Goal: Transaction & Acquisition: Purchase product/service

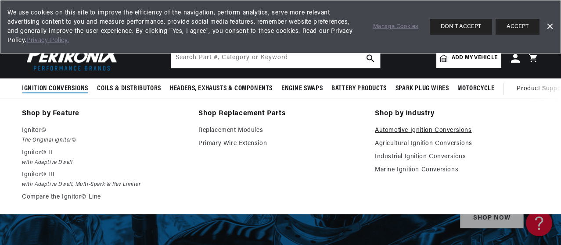
scroll to position [0, 266]
click at [395, 133] on link "Automotive Ignition Conversions" at bounding box center [457, 131] width 164 height 11
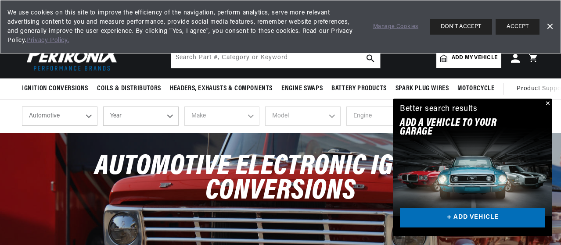
scroll to position [0, 266]
click at [137, 117] on select "Year 2026 2025 2024 2023 2022 2021 2020 2019 2018 2017 2016 2015 2014 2013 2012…" at bounding box center [141, 116] width 76 height 19
select select "1983"
click at [103, 108] on select "Year 2026 2025 2024 2023 2022 2021 2020 2019 2018 2017 2016 2015 2014 2013 2012…" at bounding box center [141, 116] width 76 height 19
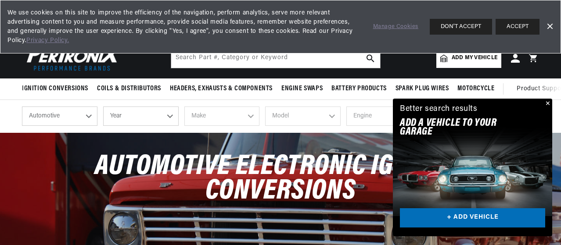
select select "1983"
click at [226, 117] on select "Make American Motors Avanti Buick Cadillac Chevrolet Chrysler Dodge Excalibur F…" at bounding box center [222, 116] width 76 height 19
select select "Dodge"
click at [184, 108] on select "Make American Motors Avanti Buick Cadillac Chevrolet Chrysler Dodge Excalibur F…" at bounding box center [222, 116] width 76 height 19
select select "Dodge"
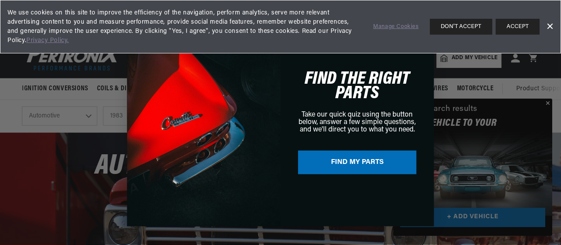
scroll to position [0, 266]
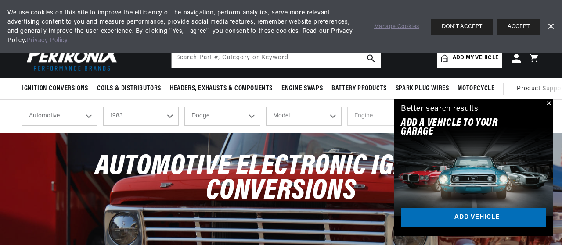
click at [551, 26] on link "Dismiss Banner" at bounding box center [550, 26] width 13 height 13
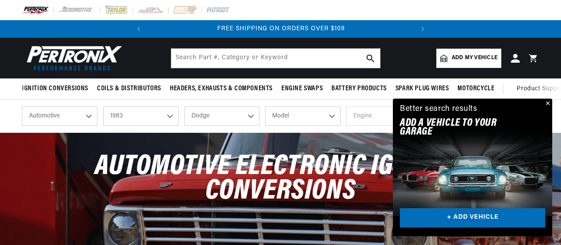
click at [289, 119] on select "Model 400 600 Aries B150 B250 B350 Charger D150 D250 D350 Diplomat Mirada Omni …" at bounding box center [303, 116] width 76 height 19
select select "D150"
click at [265, 108] on select "Model 400 600 Aries B150 B250 B350 Charger D150 D250 D350 Diplomat Mirada Omni …" at bounding box center [303, 116] width 76 height 19
select select "D150"
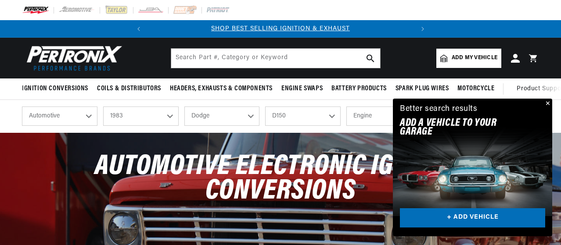
click at [549, 105] on button "Close" at bounding box center [547, 104] width 11 height 11
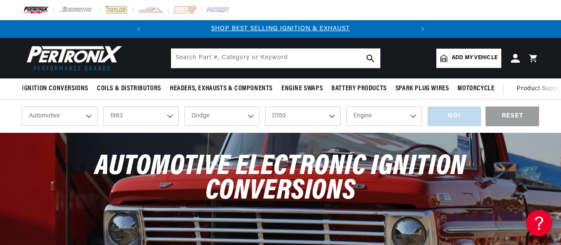
click at [412, 117] on select "Engine 3.7L 5.2L 5.9L 6.6L 7.2L" at bounding box center [384, 116] width 76 height 19
select select "3.7L"
click at [346, 108] on select "Engine 3.7L 5.2L 5.9L 6.6L 7.2L" at bounding box center [384, 116] width 76 height 19
select select "3.7L"
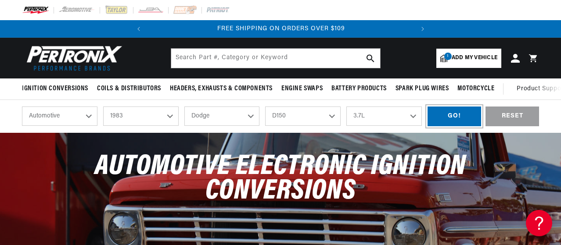
click at [460, 117] on div "GO!" at bounding box center [455, 117] width 54 height 20
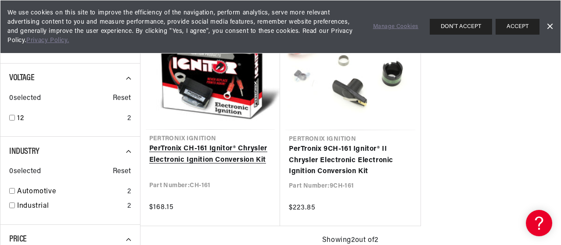
scroll to position [0, 266]
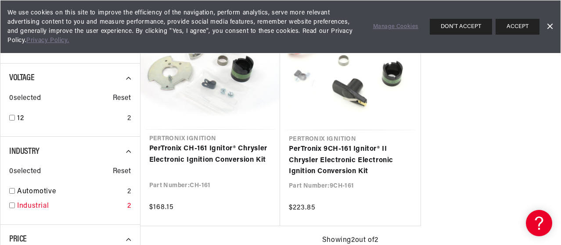
click at [11, 206] on input "checkbox" at bounding box center [12, 206] width 6 height 6
checkbox input "true"
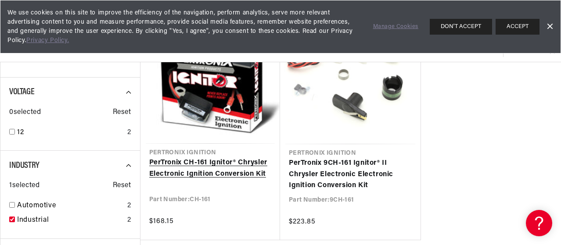
scroll to position [161, 0]
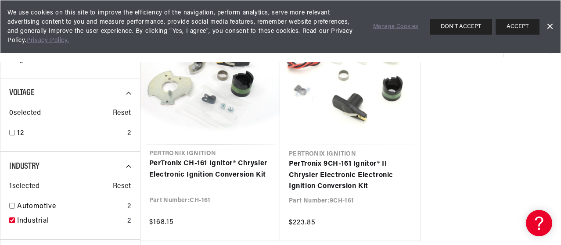
click at [549, 25] on link "Dismiss Banner" at bounding box center [549, 26] width 13 height 13
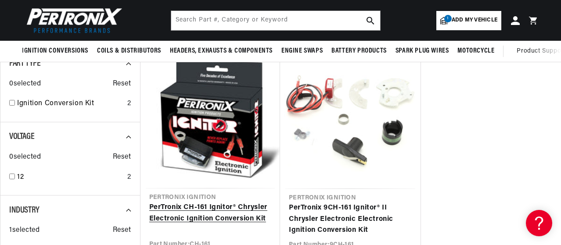
scroll to position [0, 0]
click at [170, 209] on link "PerTronix CH-161 Ignitor® Chrysler Electronic Ignition Conversion Kit" at bounding box center [210, 213] width 123 height 22
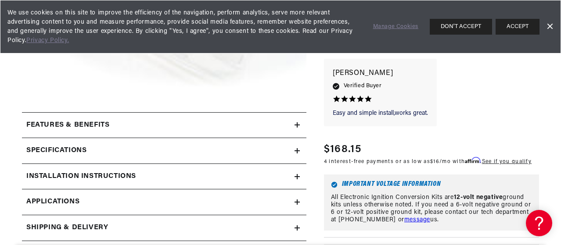
scroll to position [0, 266]
click at [553, 27] on link "Dismiss Banner" at bounding box center [549, 26] width 13 height 13
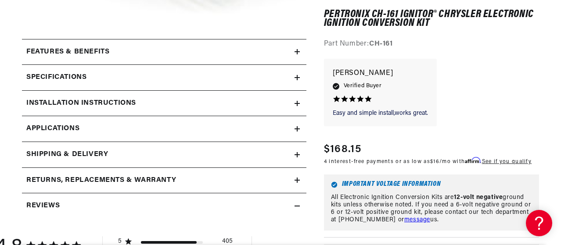
scroll to position [0, 1]
click at [208, 132] on link "Applications" at bounding box center [164, 129] width 285 height 26
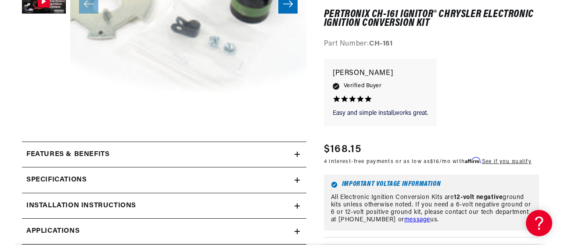
click at [216, 202] on div "Installation instructions" at bounding box center [158, 206] width 273 height 11
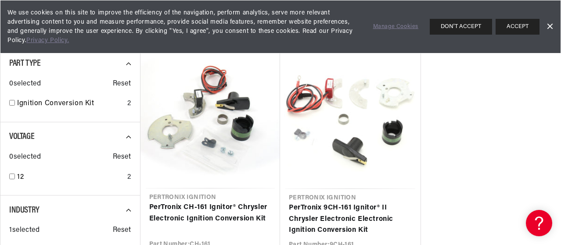
click at [550, 26] on link "Dismiss Banner" at bounding box center [549, 26] width 13 height 13
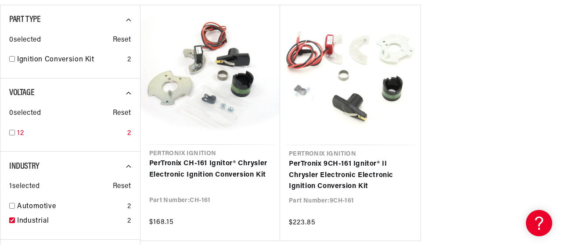
click at [9, 132] on input "checkbox" at bounding box center [12, 133] width 6 height 6
checkbox input "true"
click at [14, 205] on input "checkbox" at bounding box center [12, 206] width 6 height 6
checkbox input "true"
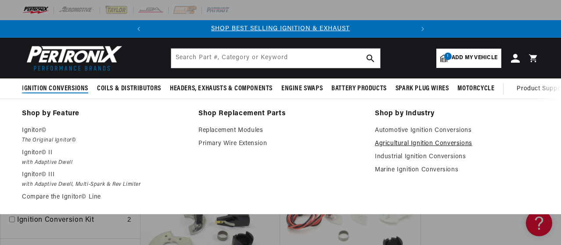
click at [381, 141] on link "Agricultural Ignition Conversions" at bounding box center [457, 144] width 164 height 11
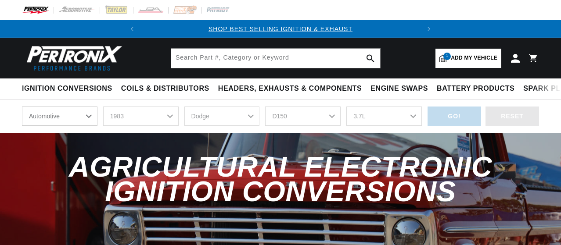
select select "1983"
select select "Dodge"
select select "D150"
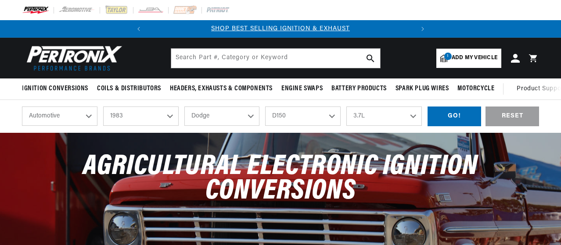
click at [88, 119] on select "Automotive Agricultural Industrial Marine Motorcycle" at bounding box center [60, 116] width 76 height 19
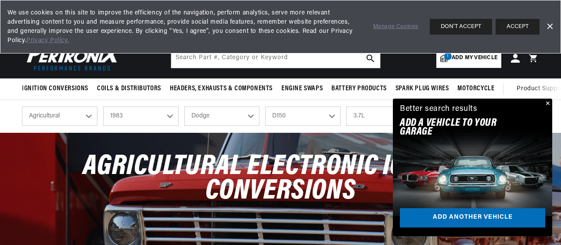
click at [22, 108] on select "Automotive Agricultural Industrial Marine Motorcycle" at bounding box center [60, 116] width 76 height 19
select select "Agricultural"
select select "Year"
select select "Make"
select select "Model"
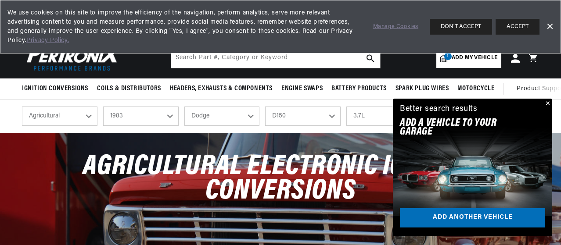
select select "Engine"
click at [170, 119] on select "Year [DATE] 1965 1964 1960 1959 1958 1957 1939 1938 1937" at bounding box center [141, 116] width 76 height 19
click at [88, 116] on select "Automotive Agricultural Industrial Marine Motorcycle" at bounding box center [60, 116] width 76 height 19
click at [22, 108] on select "Automotive Agricultural Industrial Marine Motorcycle" at bounding box center [60, 116] width 76 height 19
select select "Industrial"
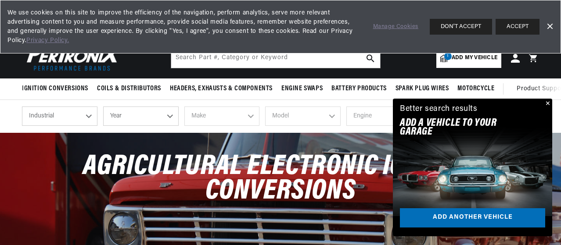
click at [134, 122] on select "Year [DATE] 1986 1984 1983 1982 1981 1980 1979 1978 1977 1976 1975 1974 1973 19…" at bounding box center [141, 116] width 76 height 19
select select "1986"
click at [103, 108] on select "Year [DATE] 1986 1984 1983 1982 1981 1980 1979 1978 1977 1976 1975 1974 1973 19…" at bounding box center [141, 116] width 76 height 19
select select "1986"
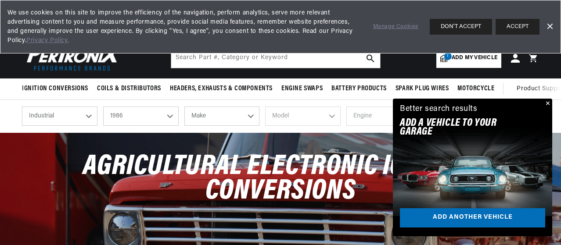
scroll to position [0, 0]
click at [225, 119] on select "Make Ford" at bounding box center [222, 116] width 76 height 19
